Goal: Task Accomplishment & Management: Use online tool/utility

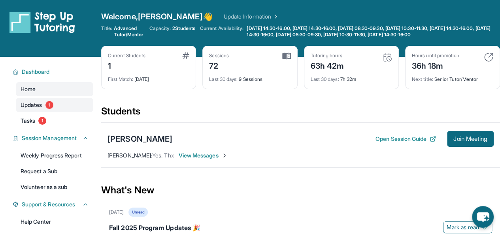
click at [39, 109] on span "Updates" at bounding box center [32, 105] width 22 height 8
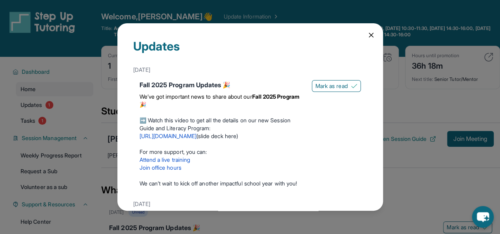
click at [410, 78] on div "Updates [DATE] Fall 2025 Program Updates 🎉 We’ve got important news to share ab…" at bounding box center [250, 117] width 500 height 234
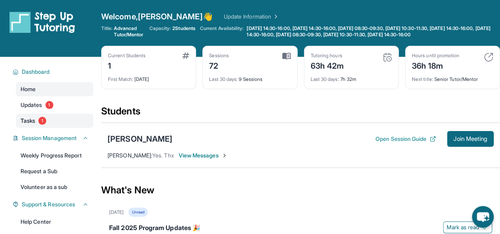
click at [30, 125] on span "Tasks" at bounding box center [28, 121] width 15 height 8
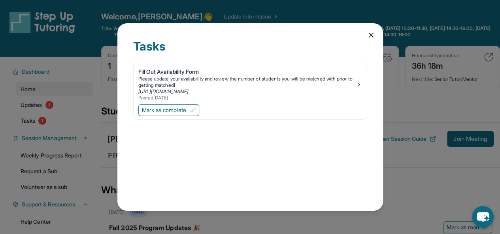
click at [373, 36] on icon at bounding box center [371, 35] width 8 height 8
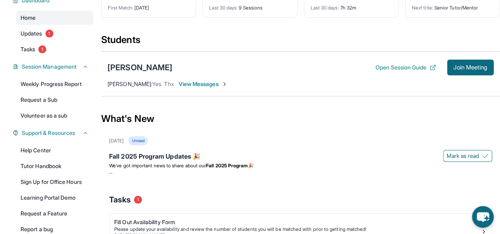
scroll to position [71, 0]
click at [391, 72] on button "Open Session Guide" at bounding box center [405, 68] width 60 height 8
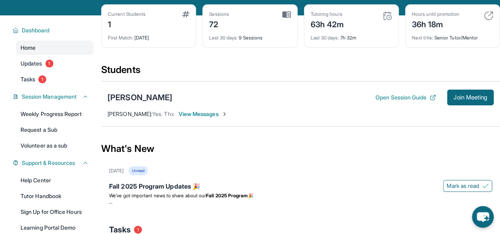
scroll to position [38, 0]
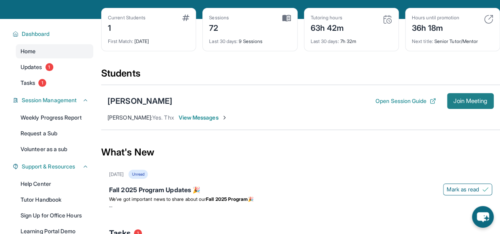
click at [472, 103] on span "Join Meeting" at bounding box center [470, 101] width 34 height 5
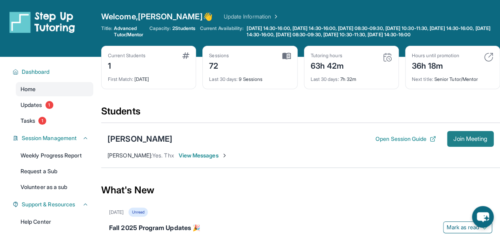
click at [457, 141] on span "Join Meeting" at bounding box center [470, 139] width 34 height 5
click at [139, 144] on div "[PERSON_NAME]" at bounding box center [139, 138] width 65 height 11
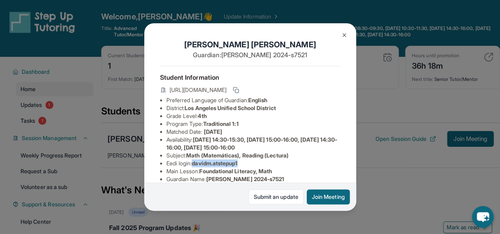
drag, startPoint x: 194, startPoint y: 169, endPoint x: 245, endPoint y: 167, distance: 50.6
click at [245, 167] on li "Eedi login : davidm.atstepup1" at bounding box center [253, 164] width 174 height 8
copy span "davidm.atstepup1"
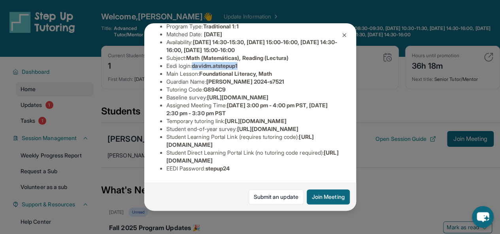
scroll to position [181, 0]
drag, startPoint x: 209, startPoint y: 164, endPoint x: 237, endPoint y: 167, distance: 28.6
click at [237, 167] on li "EEDI Password : stepup24" at bounding box center [253, 169] width 174 height 8
drag, startPoint x: 231, startPoint y: 162, endPoint x: 215, endPoint y: 161, distance: 16.2
copy span "stepup24"
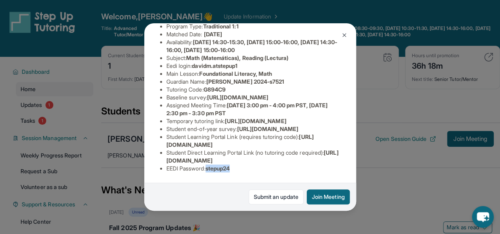
click at [393, 191] on div "David Mazmanian Guardian: Armine 2024-s7521 Student Information https://student…" at bounding box center [250, 117] width 500 height 234
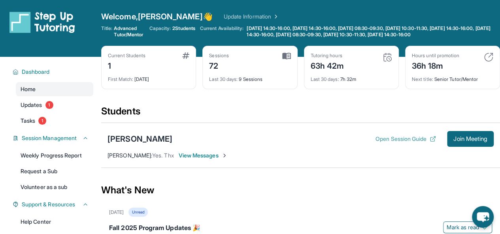
click at [398, 143] on button "Open Session Guide" at bounding box center [405, 139] width 60 height 8
